Goal: Task Accomplishment & Management: Manage account settings

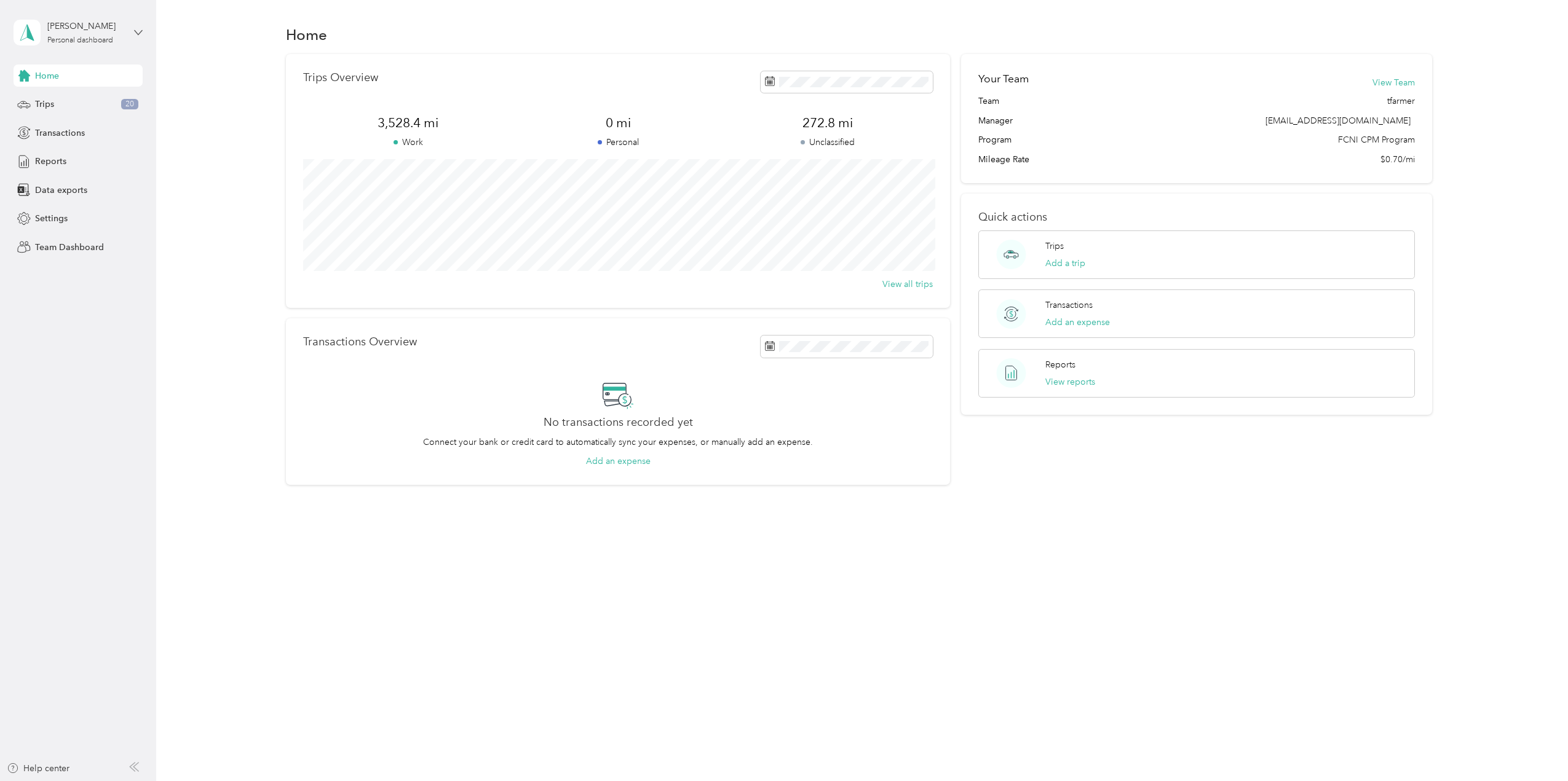
click at [135, 31] on icon at bounding box center [138, 32] width 8 height 4
click at [70, 106] on div "Team dashboard" at bounding box center [143, 101] width 242 height 21
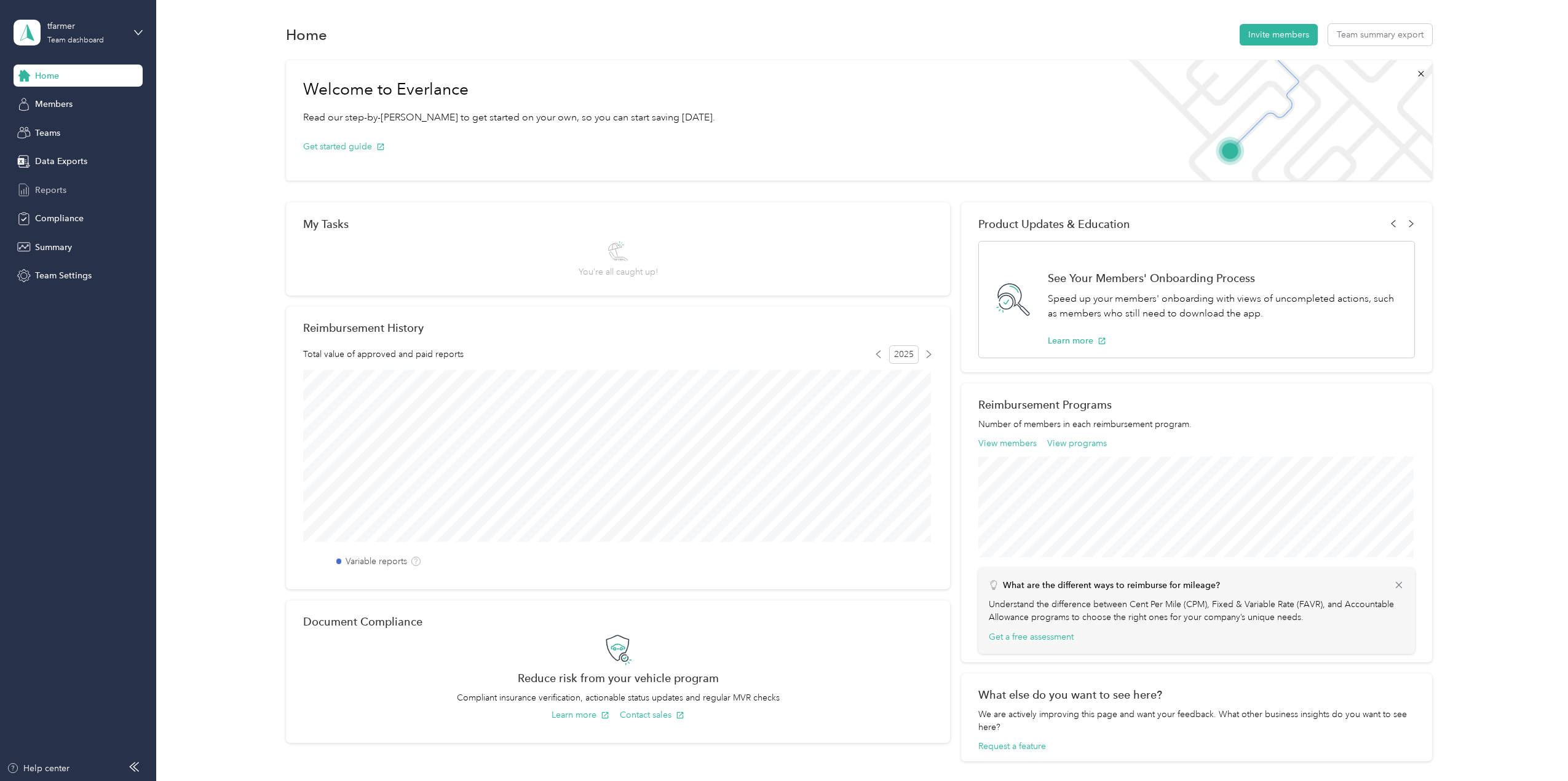
click at [40, 193] on span "Reports" at bounding box center [50, 190] width 31 height 13
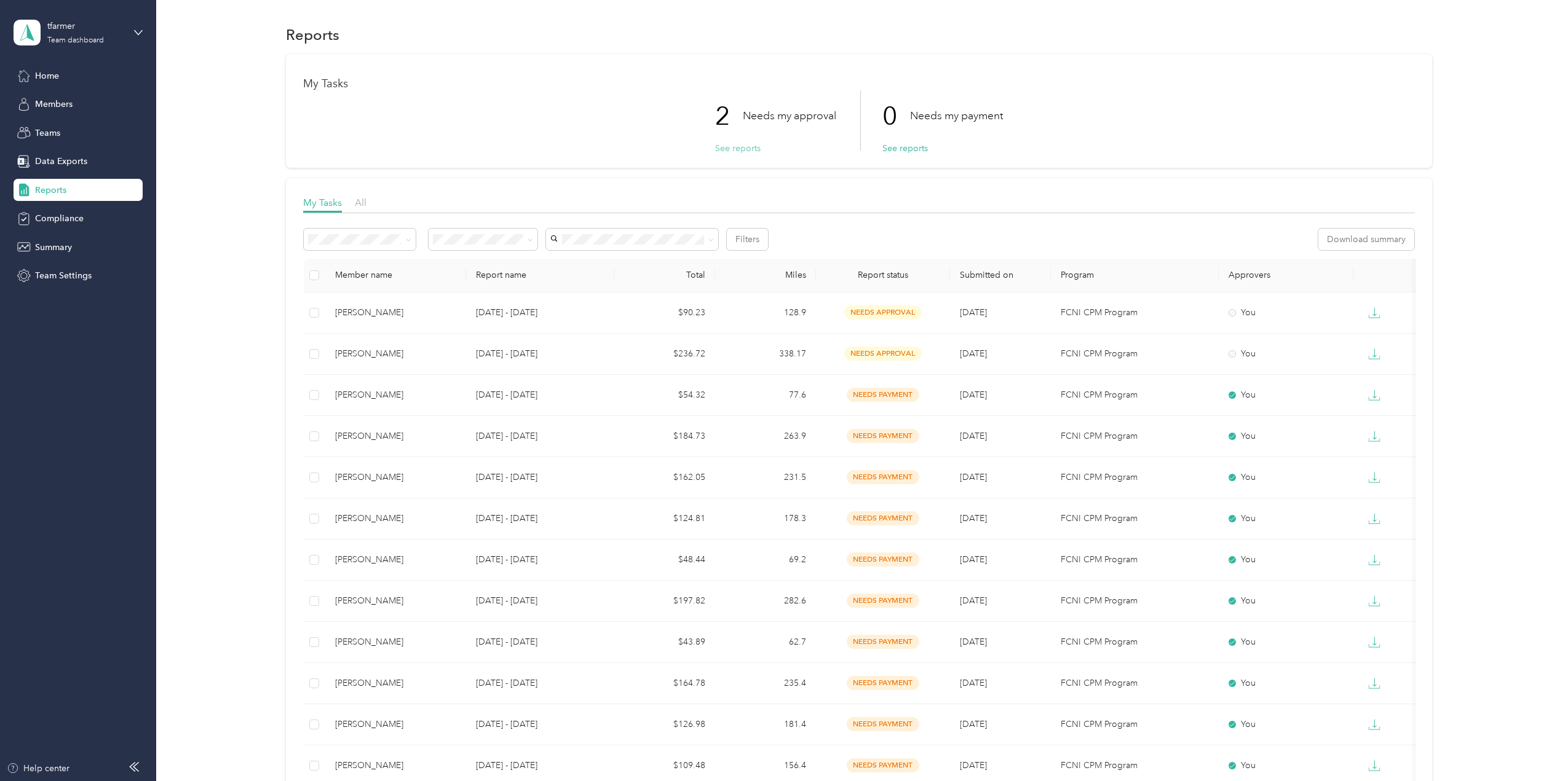
click at [736, 148] on button "See reports" at bounding box center [738, 148] width 46 height 13
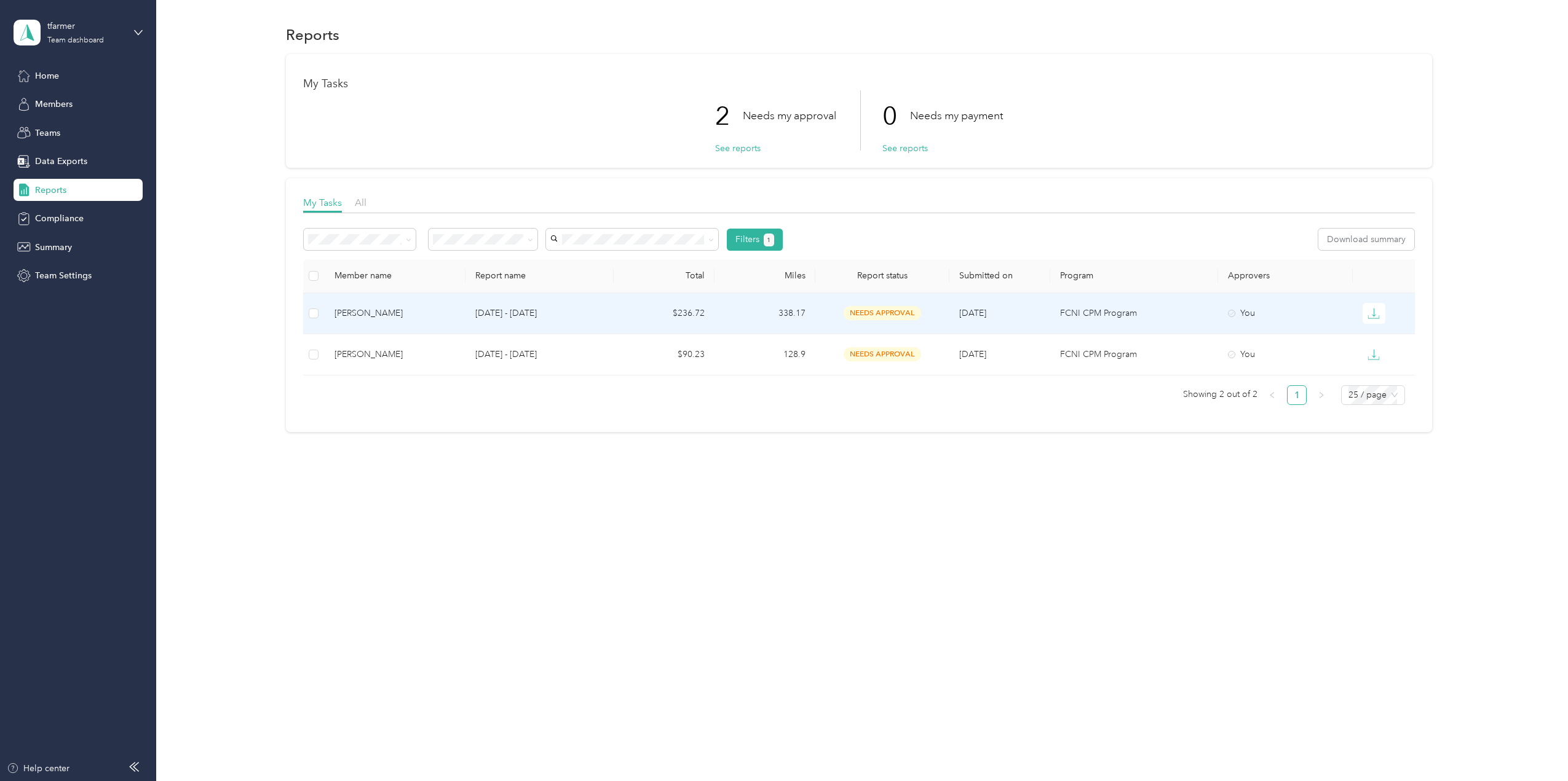
click at [381, 307] on div "[PERSON_NAME]" at bounding box center [394, 314] width 121 height 14
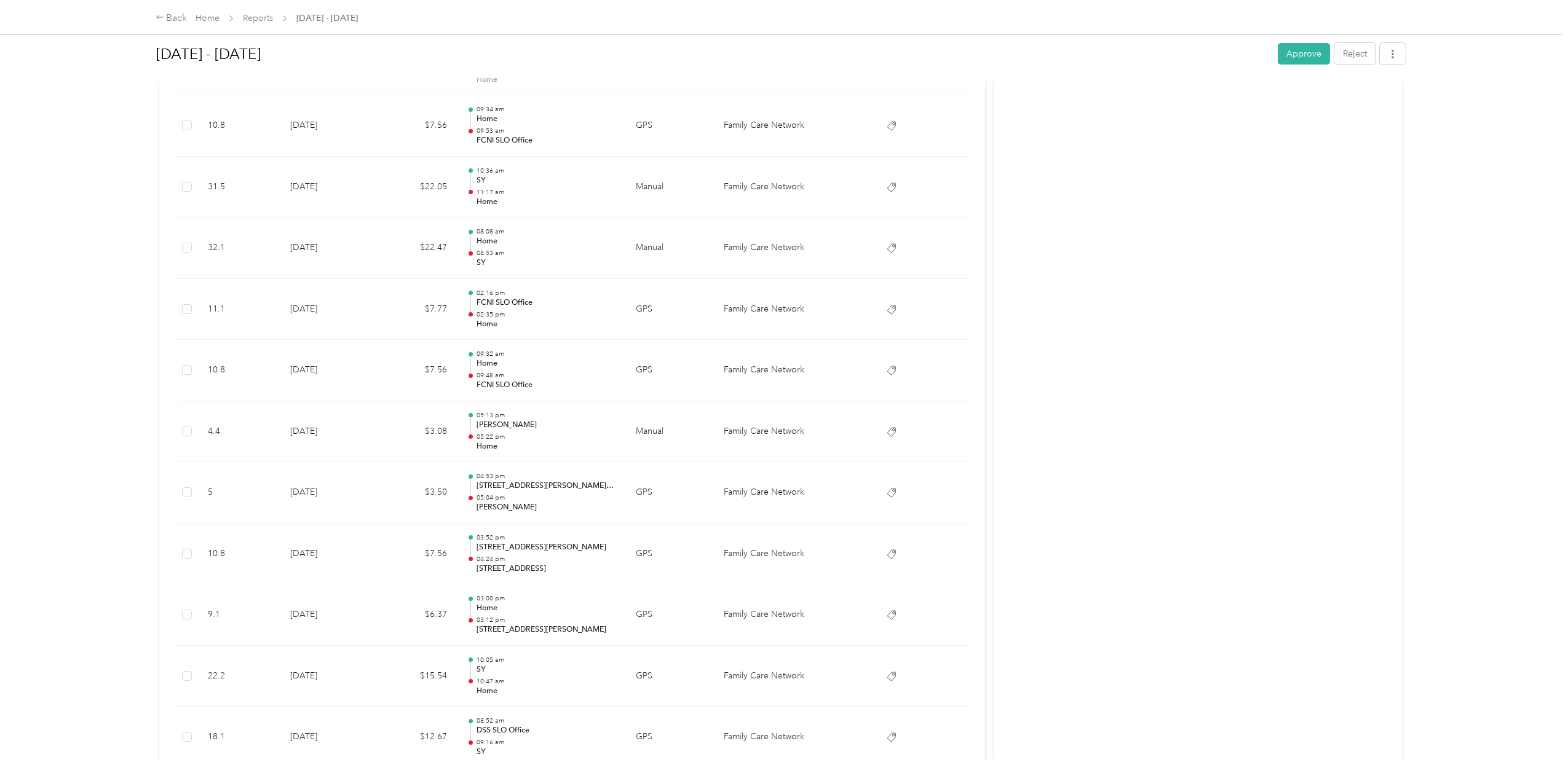
scroll to position [1358, 0]
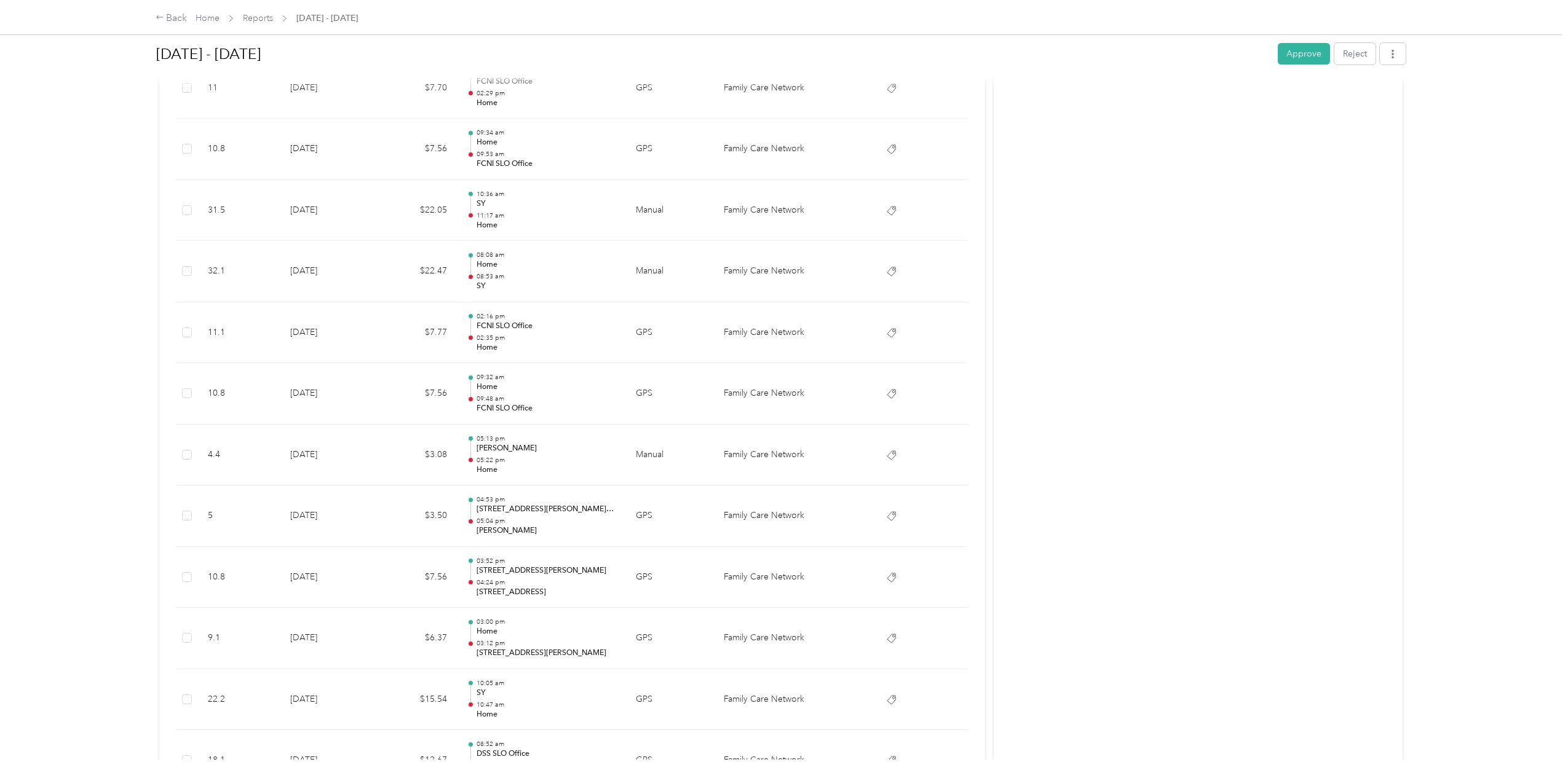
drag, startPoint x: 1298, startPoint y: 58, endPoint x: 1275, endPoint y: 57, distance: 23.0
click at [1298, 57] on button "Approve" at bounding box center [1304, 53] width 52 height 21
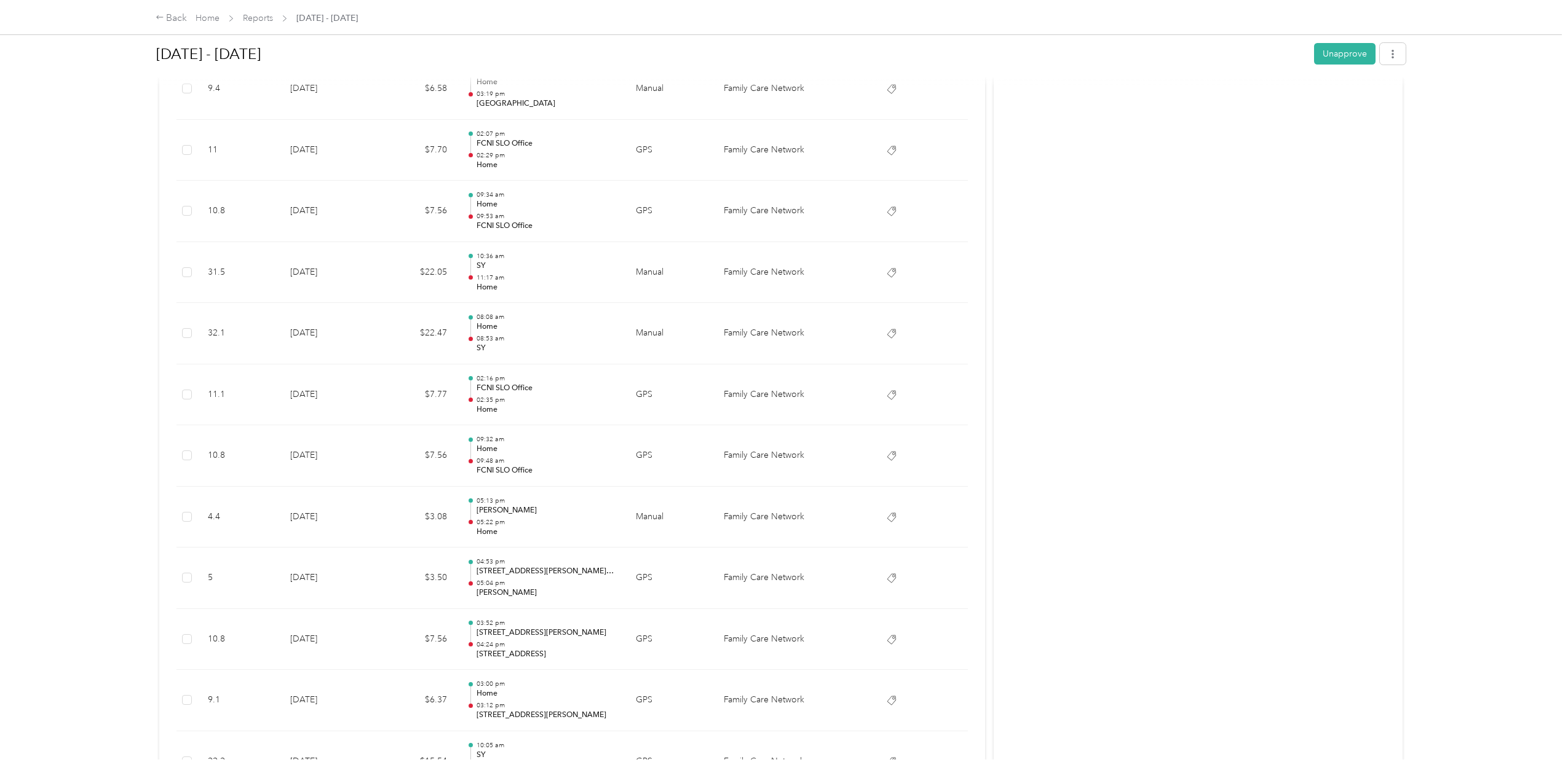
scroll to position [1111, 0]
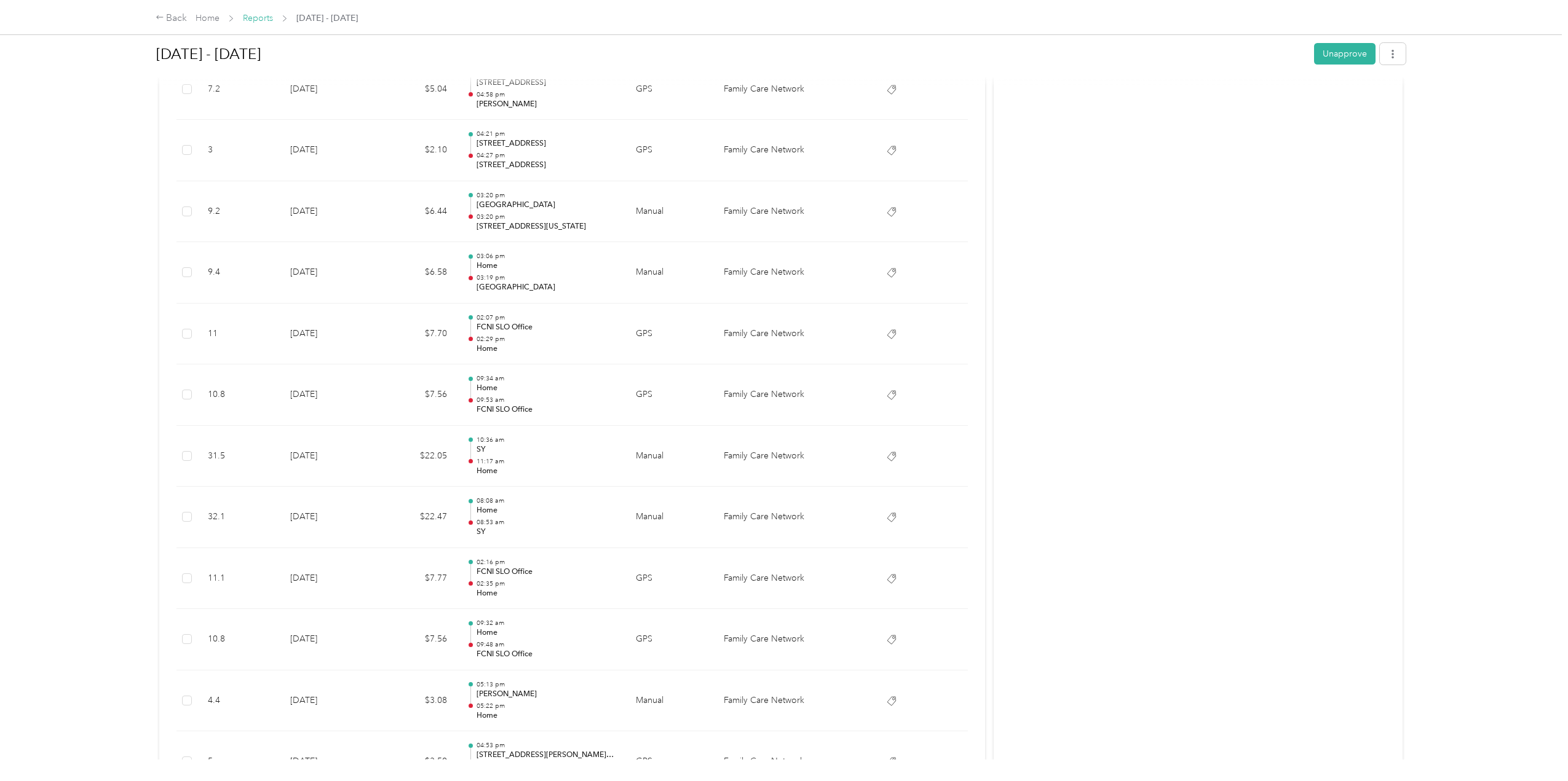
click at [249, 17] on link "Reports" at bounding box center [258, 18] width 30 height 10
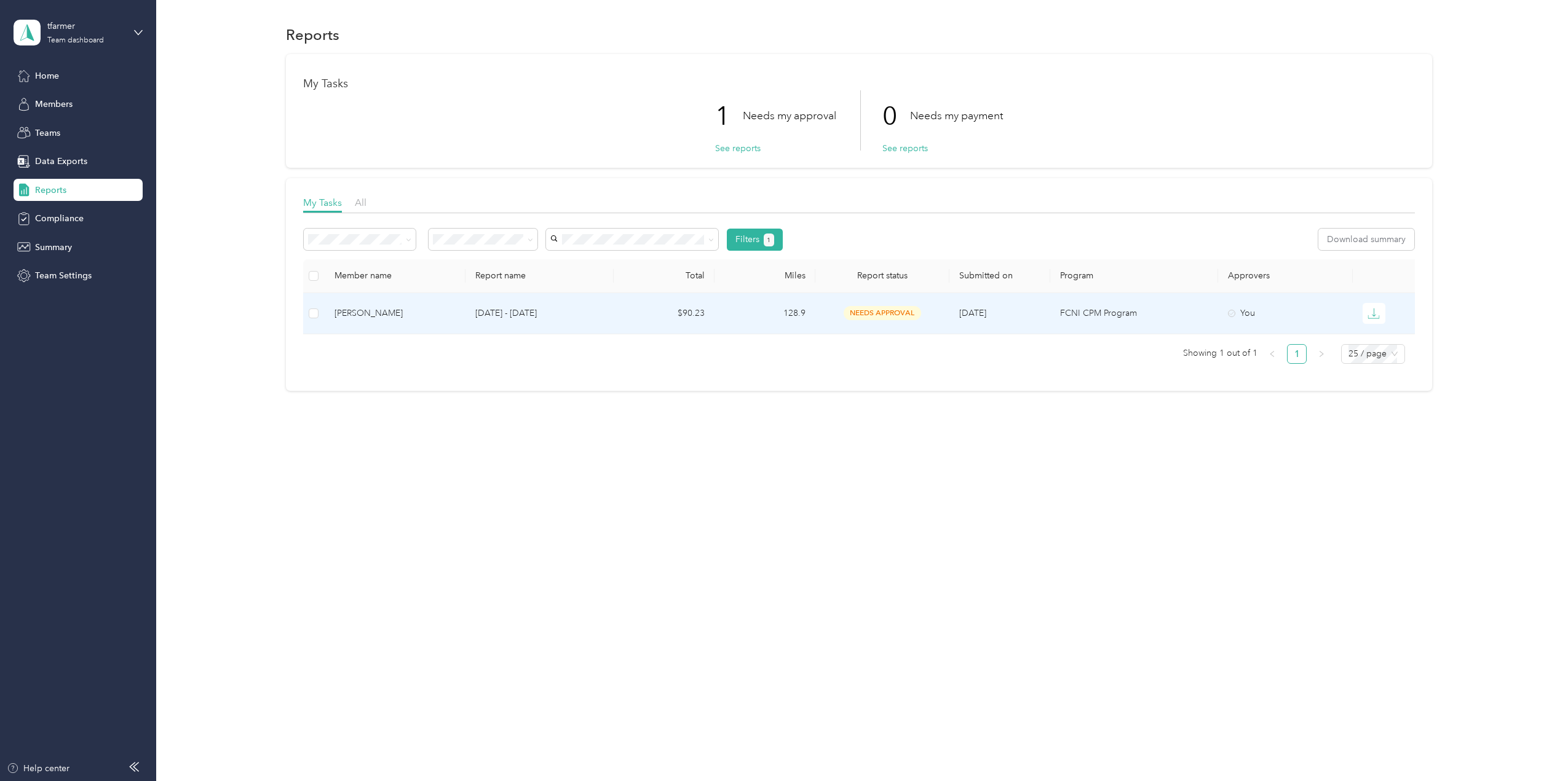
click at [502, 311] on p "[DATE] - [DATE]" at bounding box center [539, 314] width 128 height 14
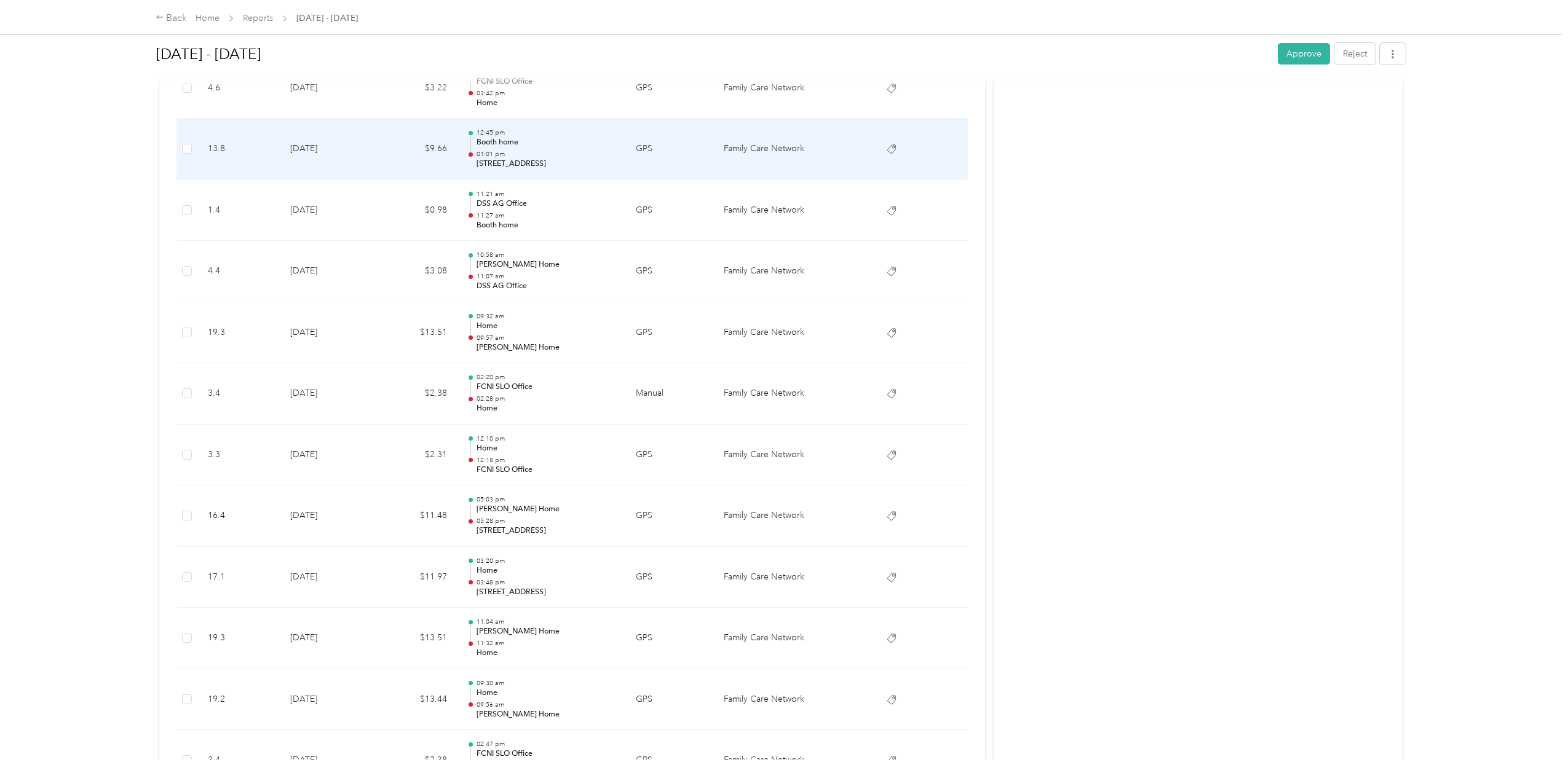
scroll to position [317, 0]
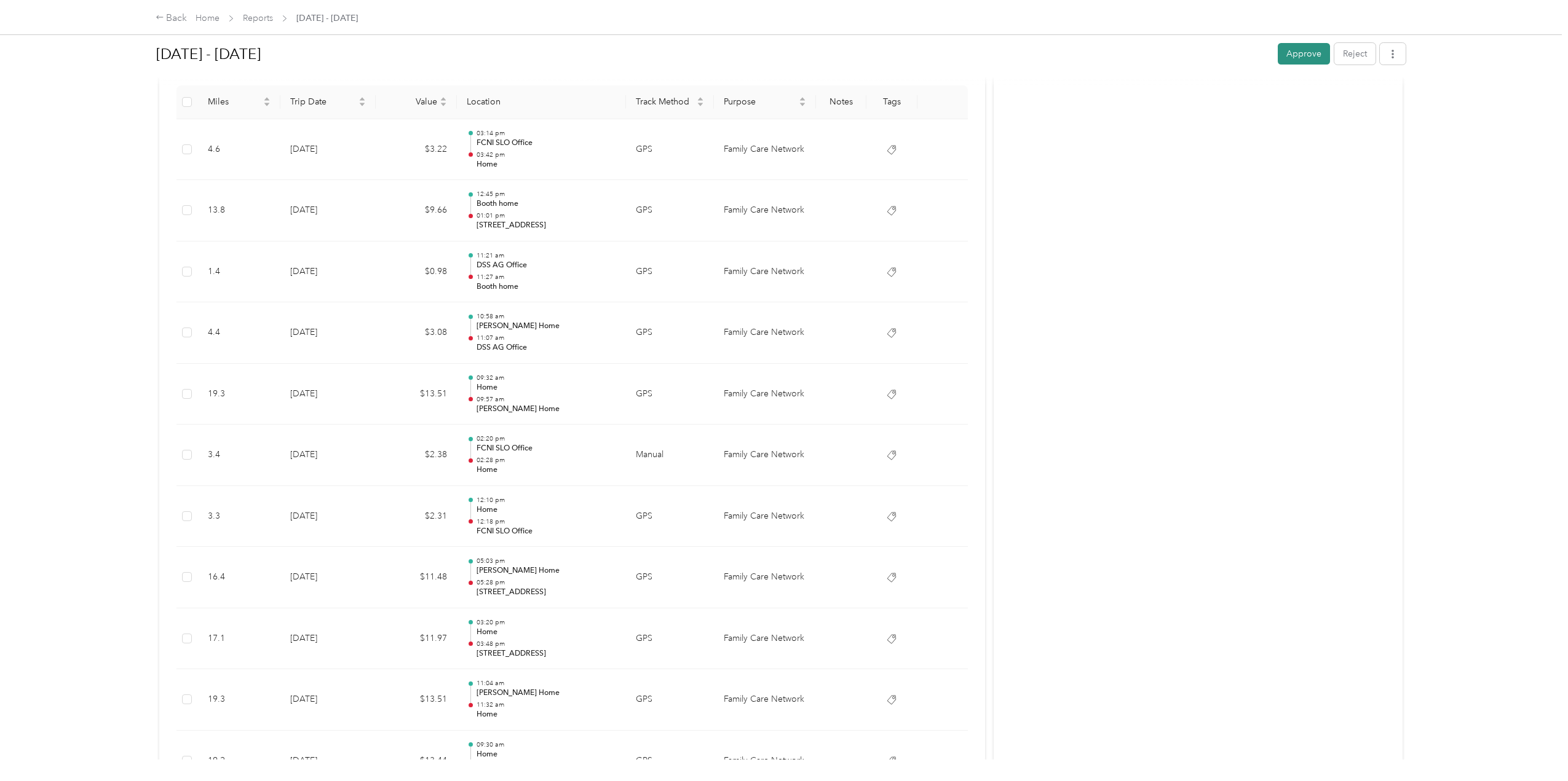
click at [1291, 53] on button "Approve" at bounding box center [1304, 53] width 52 height 21
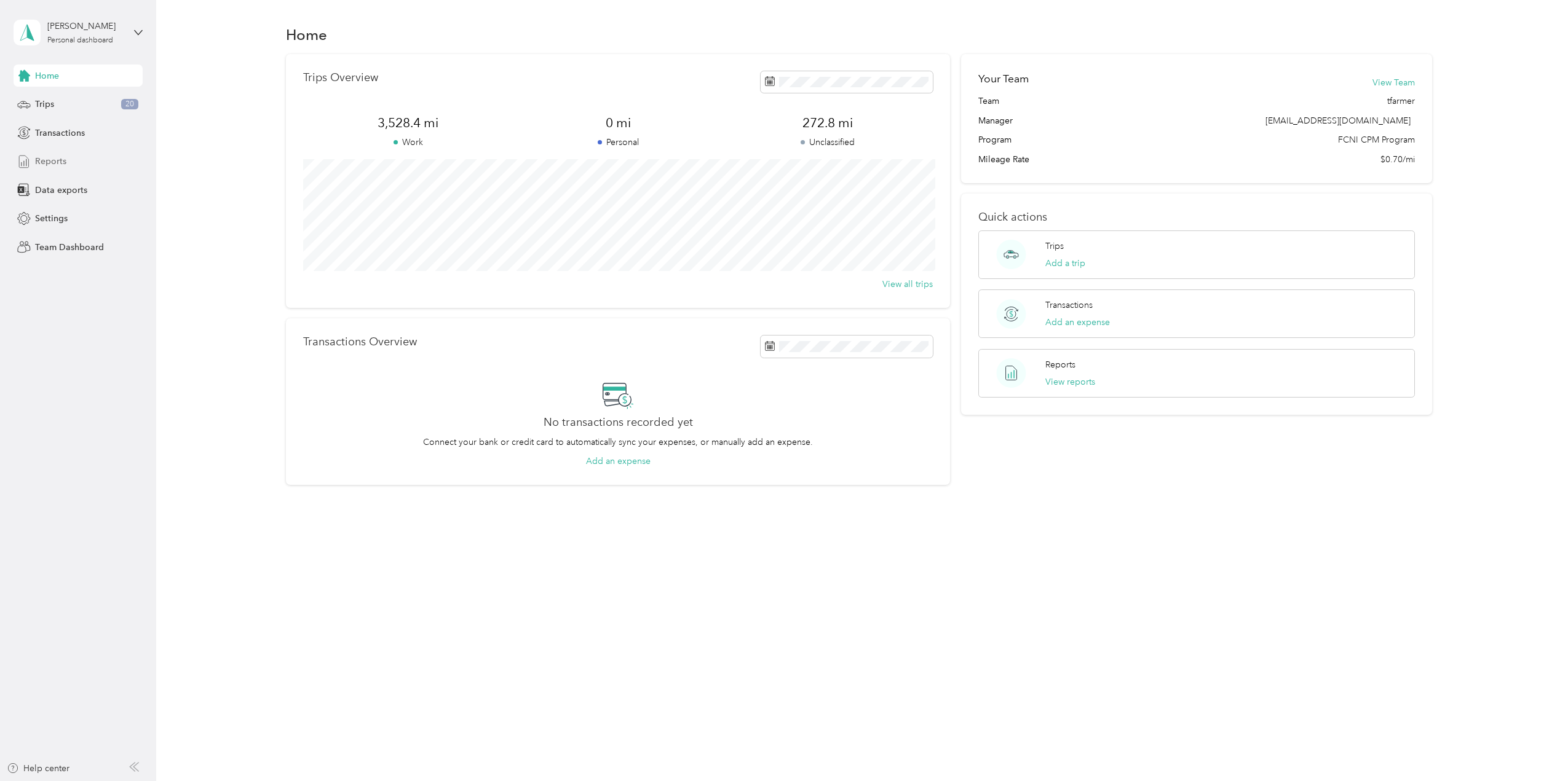
click at [55, 164] on span "Reports" at bounding box center [50, 161] width 31 height 13
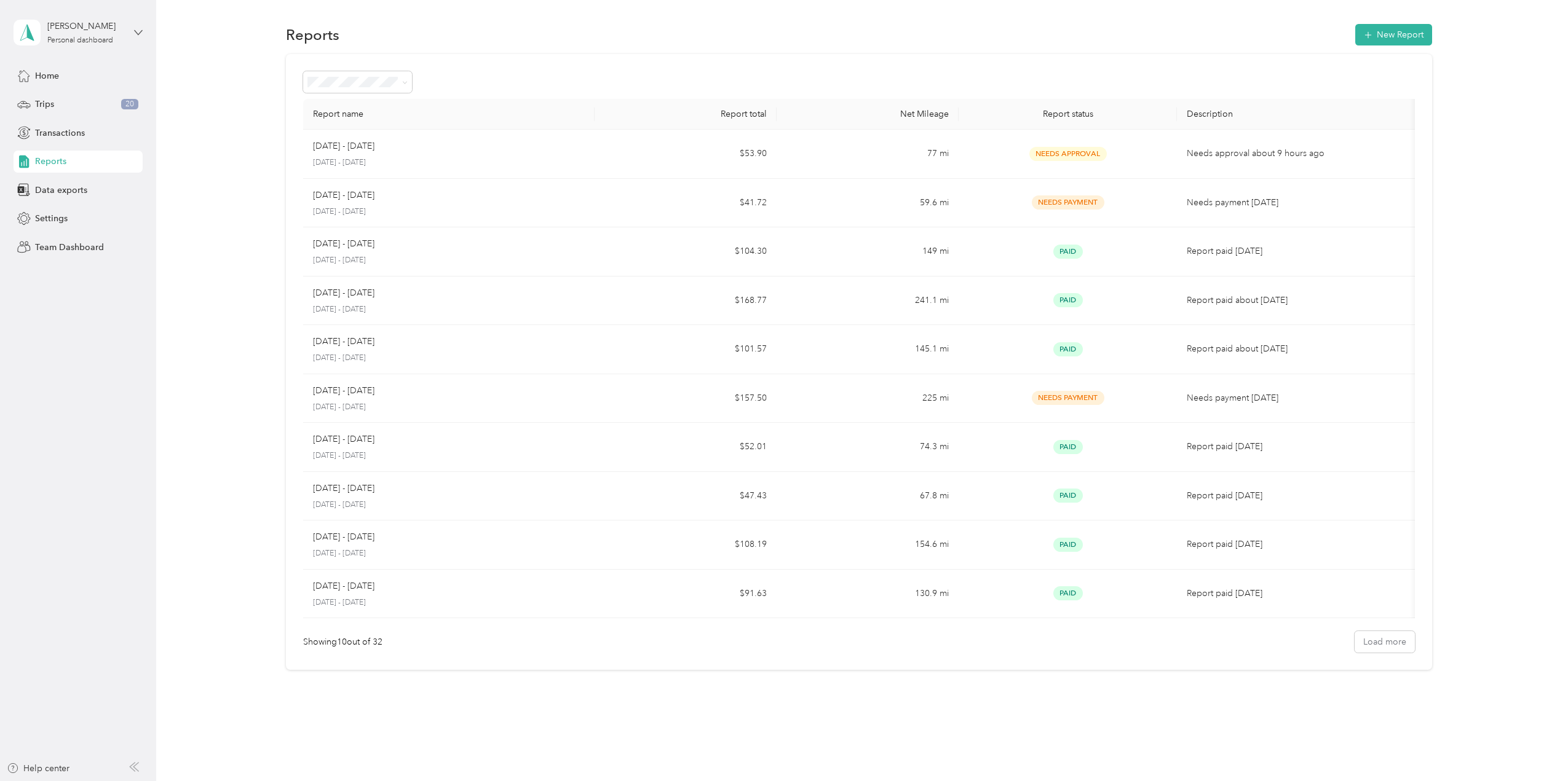
click at [138, 31] on icon at bounding box center [138, 32] width 8 height 8
click at [79, 101] on div "Team dashboard" at bounding box center [57, 101] width 66 height 13
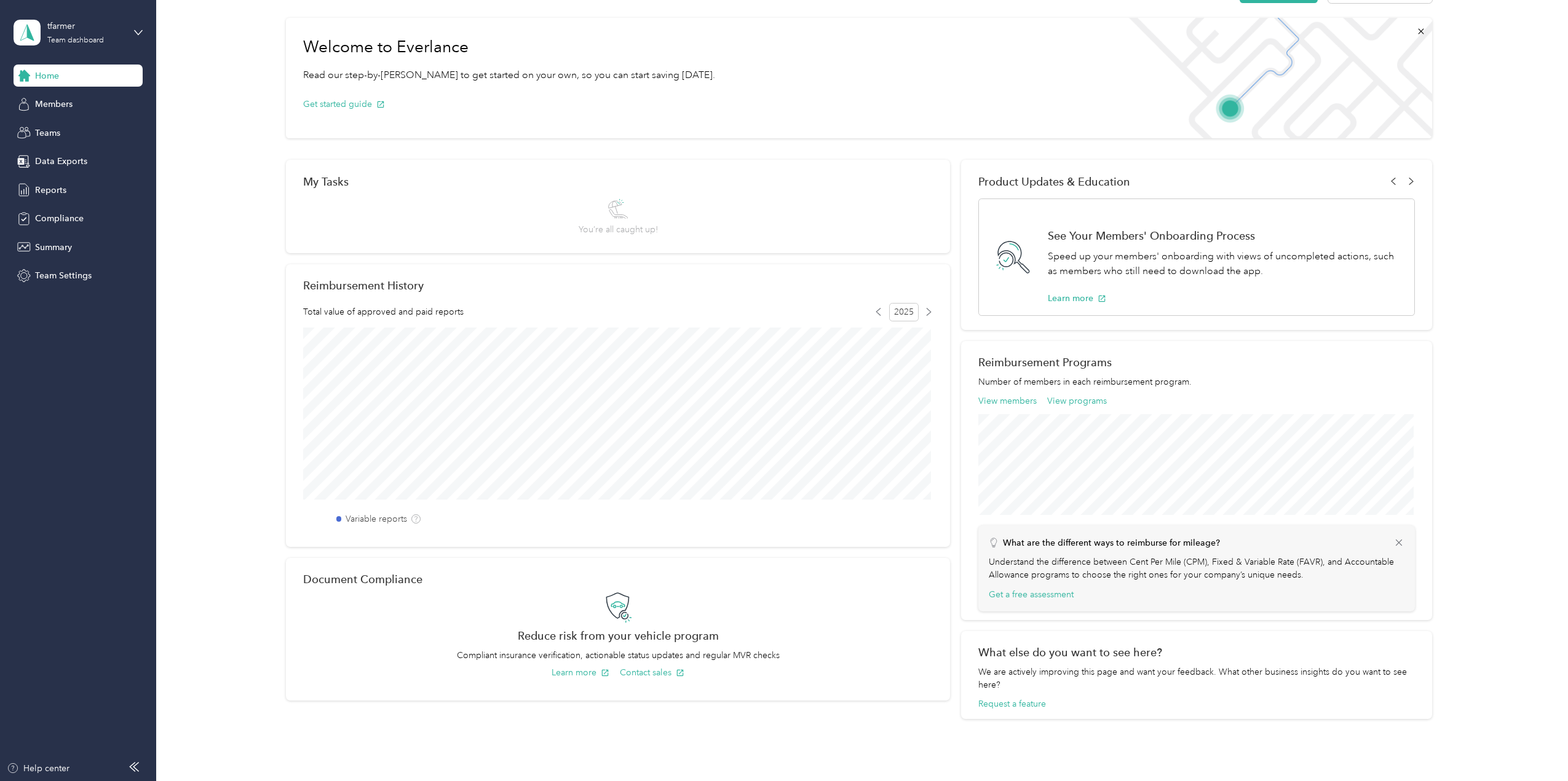
scroll to position [61, 0]
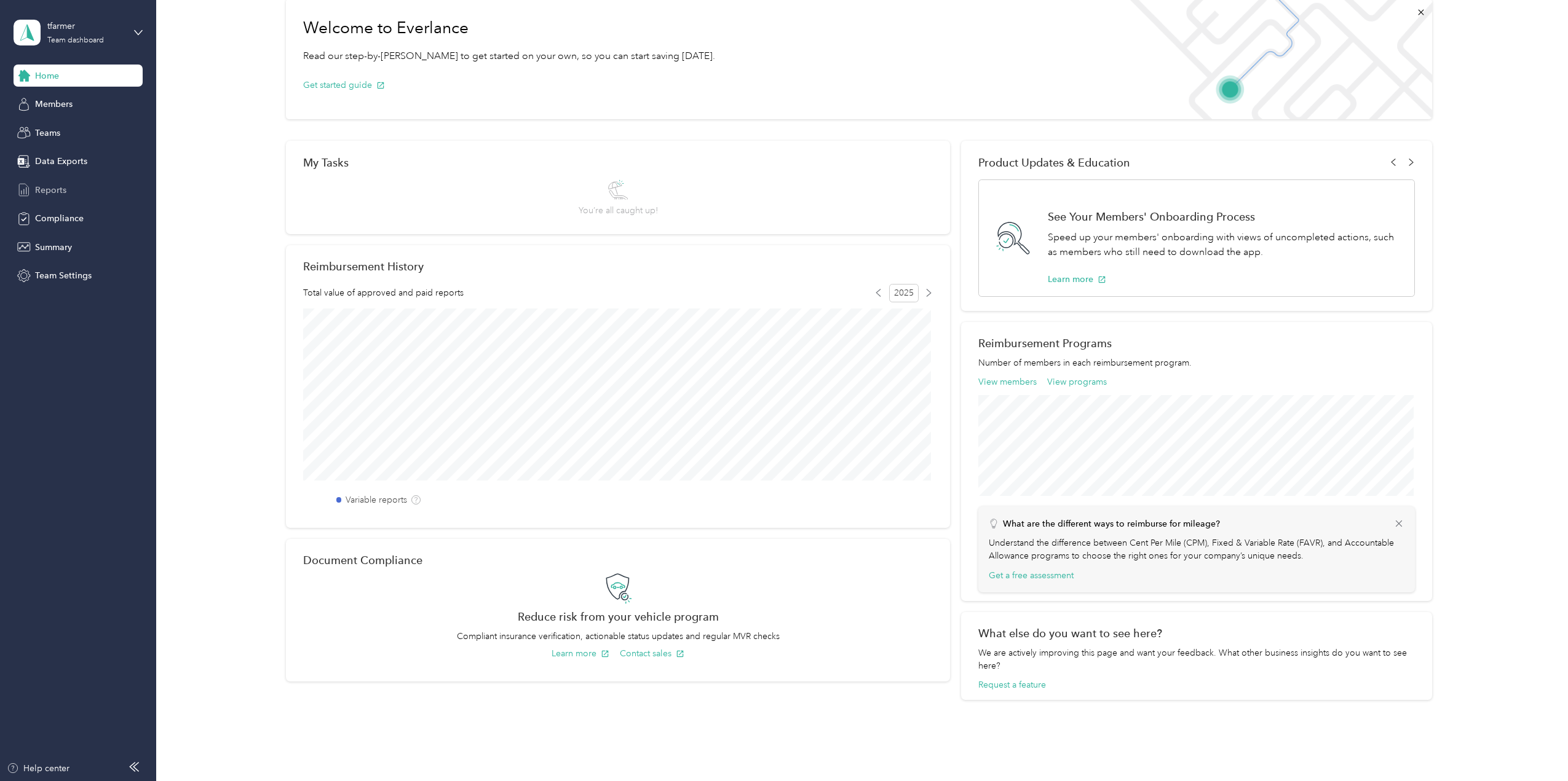
click at [64, 186] on span "Reports" at bounding box center [50, 190] width 31 height 13
